Goal: Transaction & Acquisition: Purchase product/service

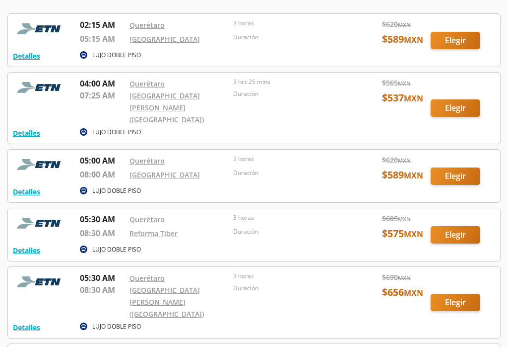
scroll to position [238, 0]
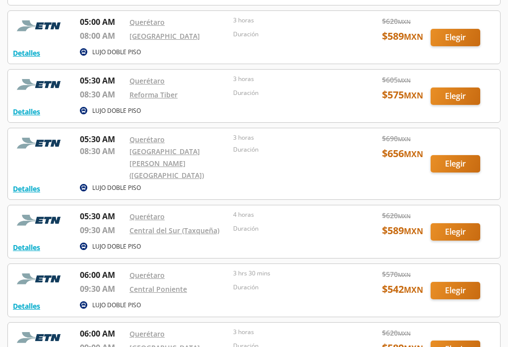
click at [455, 208] on div at bounding box center [254, 232] width 492 height 53
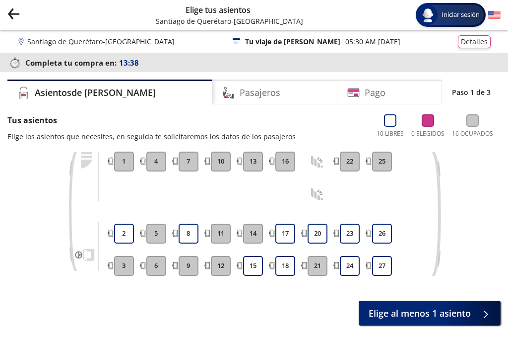
click at [287, 265] on button "18" at bounding box center [286, 266] width 20 height 20
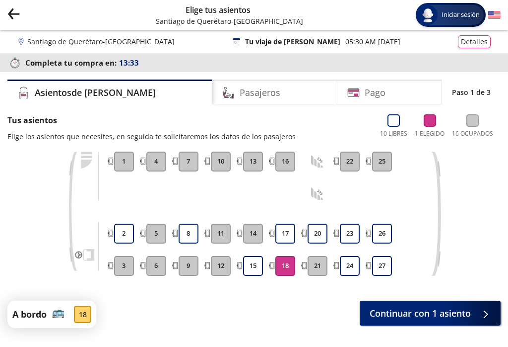
click at [424, 312] on span "Continuar con 1 asiento" at bounding box center [420, 312] width 101 height 13
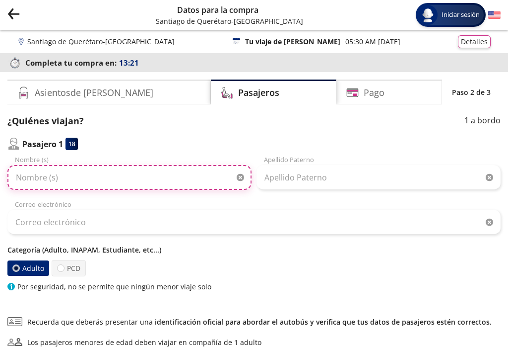
click at [106, 168] on input "Nombre (s)" at bounding box center [129, 177] width 244 height 25
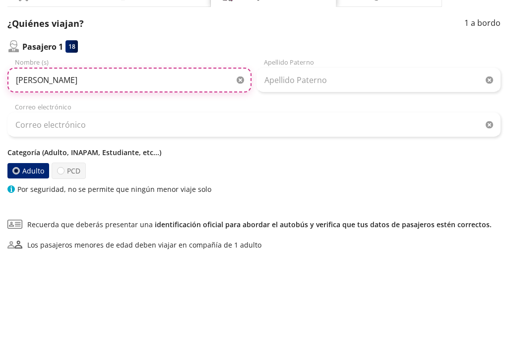
type input "[PERSON_NAME]"
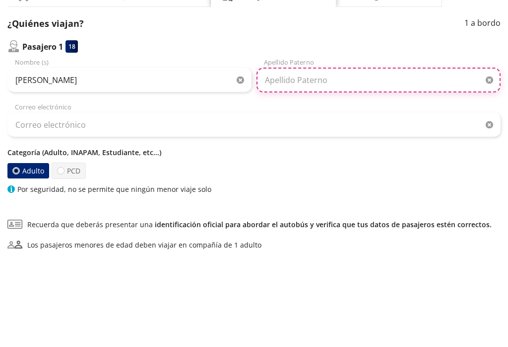
click at [328, 165] on input "Apellido Paterno" at bounding box center [379, 177] width 244 height 25
type input "[PERSON_NAME]"
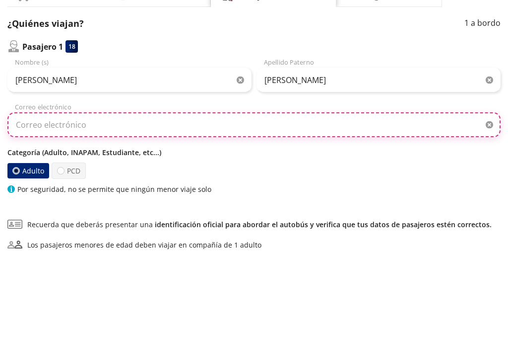
click at [282, 209] on input "Correo electrónico" at bounding box center [253, 221] width 493 height 25
type input "[EMAIL_ADDRESS][PERSON_NAME][PERSON_NAME][DOMAIN_NAME]"
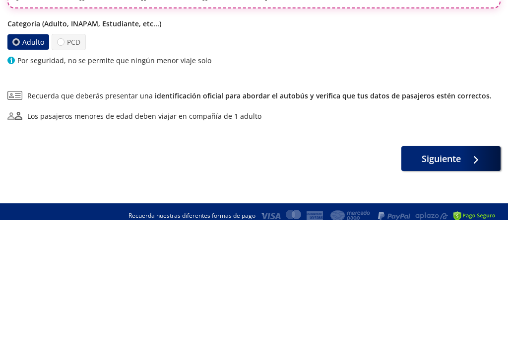
scroll to position [100, 0]
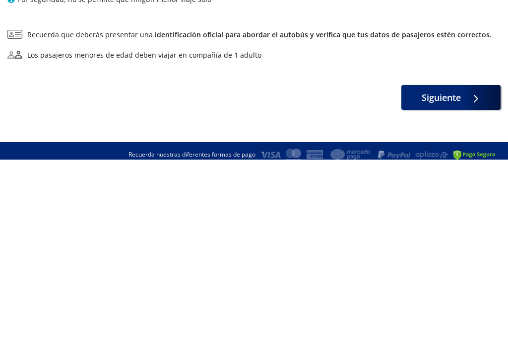
click at [458, 278] on span "Siguiente" at bounding box center [441, 284] width 39 height 13
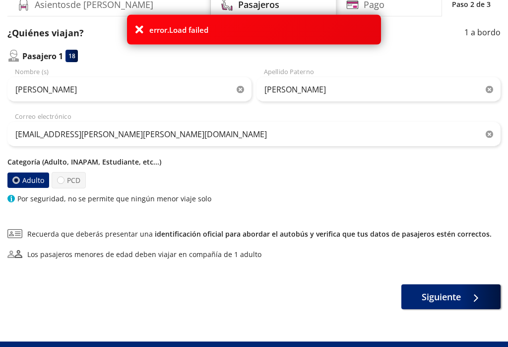
scroll to position [92, 0]
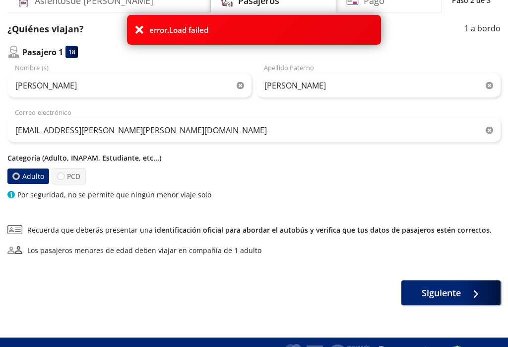
click at [460, 294] on span "Siguiente" at bounding box center [441, 292] width 39 height 13
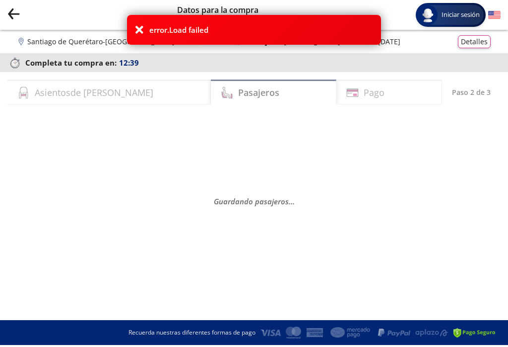
scroll to position [0, 0]
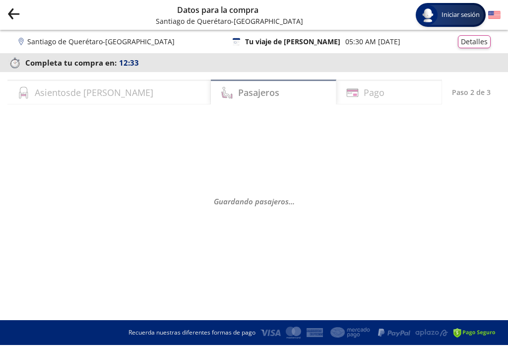
select select "MX"
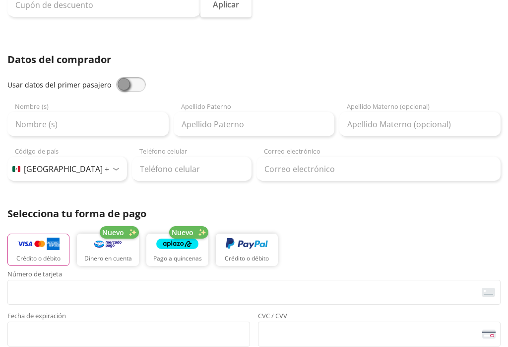
scroll to position [171, 0]
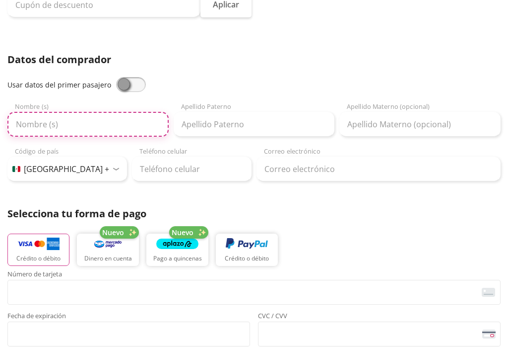
click at [96, 126] on input "Nombre (s)" at bounding box center [87, 124] width 161 height 25
type input "Coral"
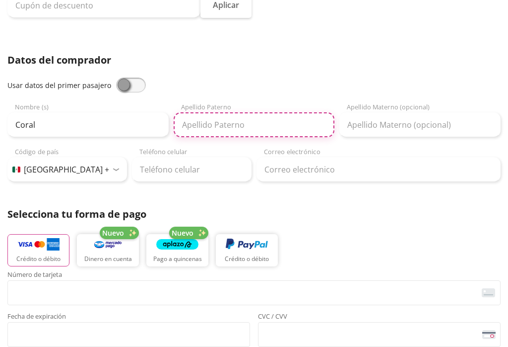
click at [228, 122] on input "Apellido Paterno" at bounding box center [254, 124] width 161 height 25
type input "[PERSON_NAME]"
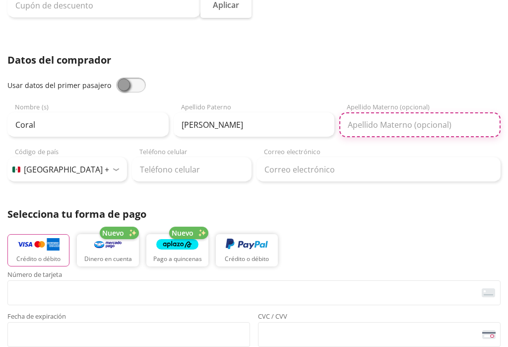
click at [385, 123] on input "Apellido Materno (opcional)" at bounding box center [420, 124] width 161 height 25
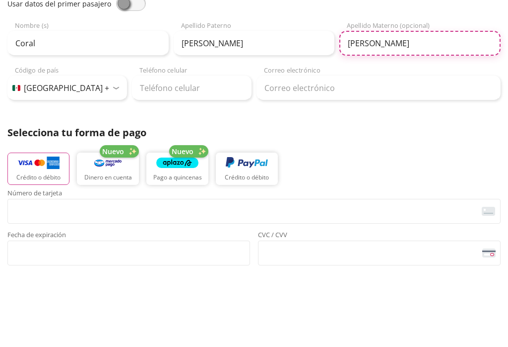
type input "[PERSON_NAME]"
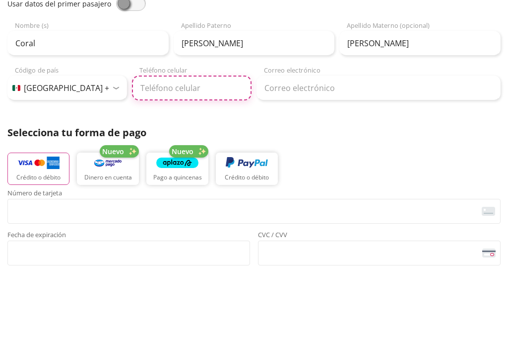
click at [193, 157] on input "Teléfono celular" at bounding box center [192, 169] width 120 height 25
type input "55 3482 6343"
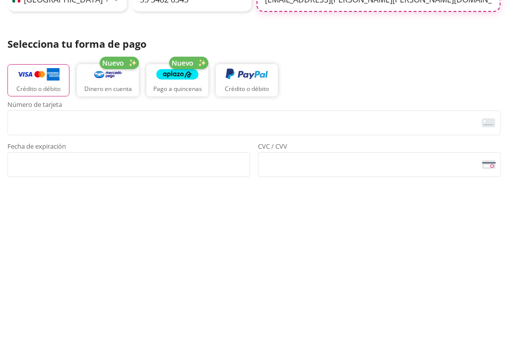
type input "[EMAIL_ADDRESS][PERSON_NAME][PERSON_NAME][DOMAIN_NAME]"
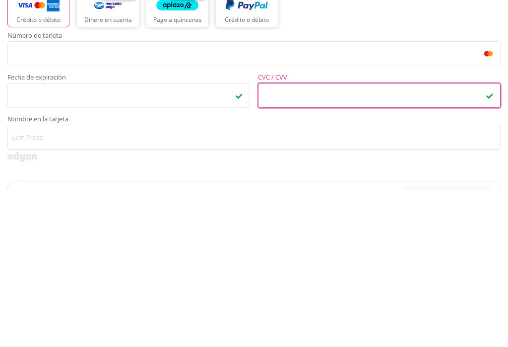
scroll to position [255, 0]
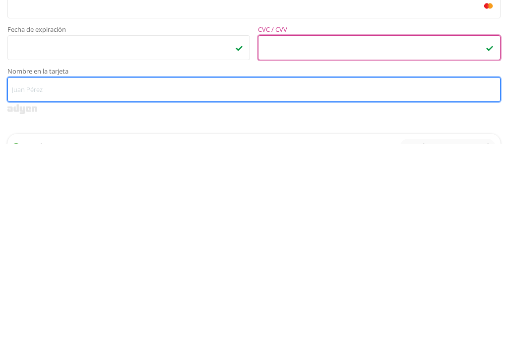
click at [126, 279] on input "Nombre en la tarjeta" at bounding box center [253, 291] width 493 height 25
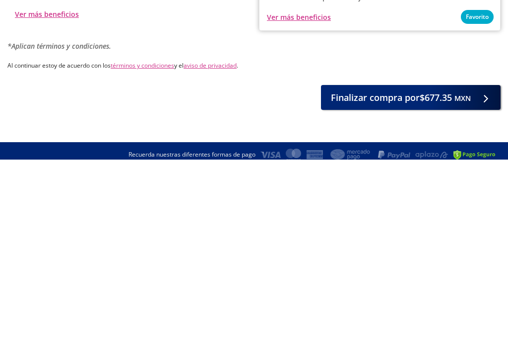
scroll to position [0, 0]
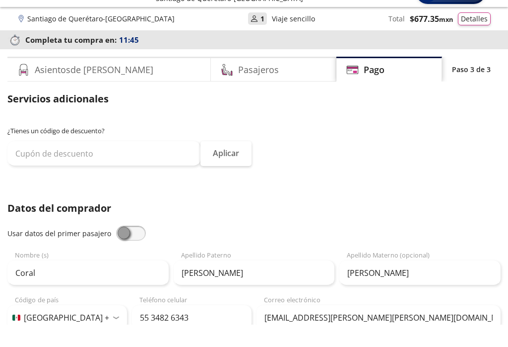
type input "[PERSON_NAME]"
click at [473, 35] on button "Detalles" at bounding box center [474, 41] width 33 height 13
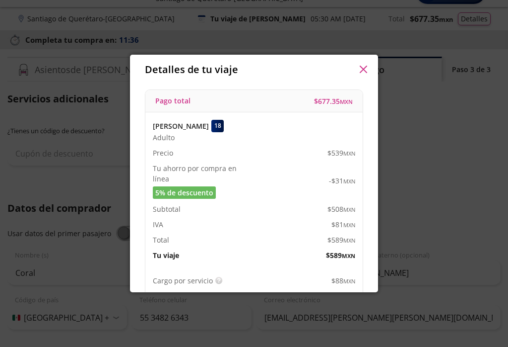
click at [359, 70] on button "button" at bounding box center [363, 69] width 15 height 15
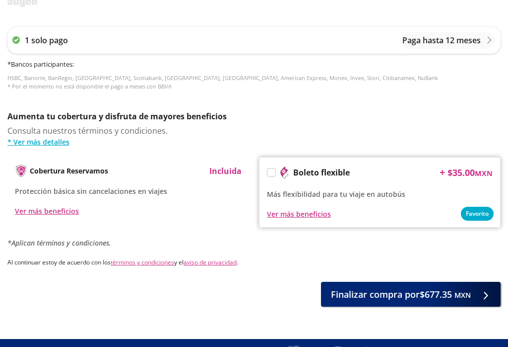
scroll to position [564, 0]
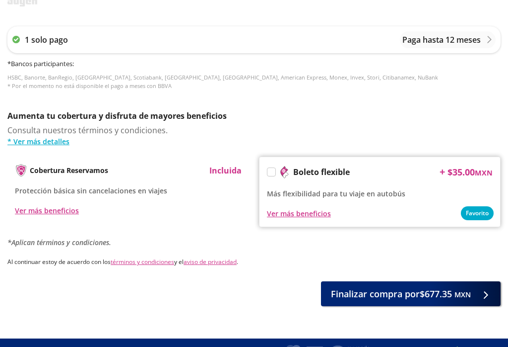
click at [415, 292] on span "Finalizar compra por $677.35 MXN" at bounding box center [401, 293] width 140 height 13
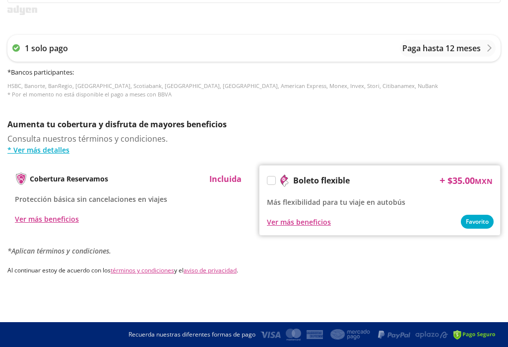
scroll to position [0, 0]
